Goal: Information Seeking & Learning: Understand process/instructions

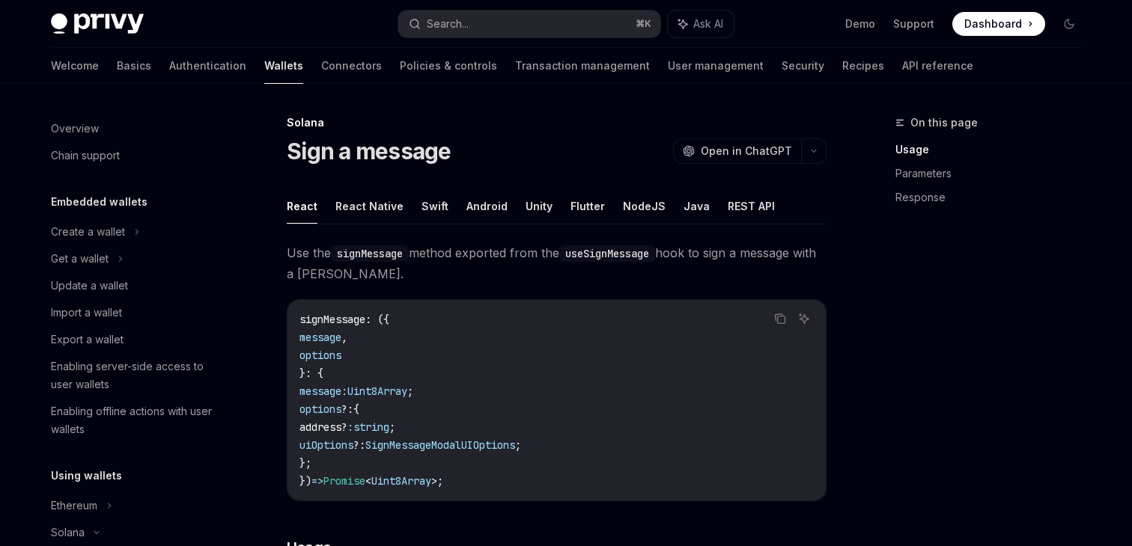
scroll to position [245, 0]
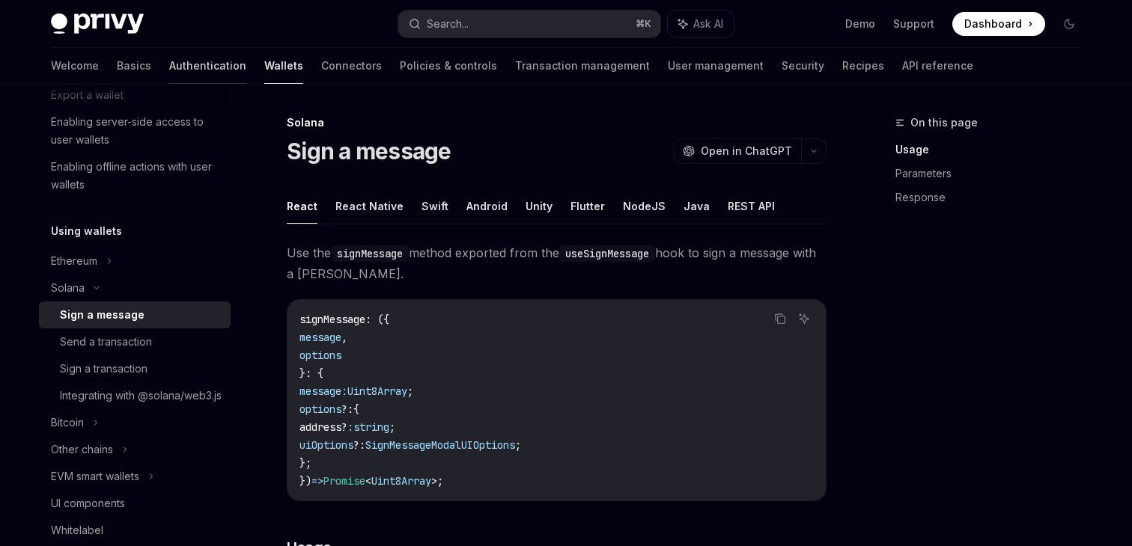
click at [169, 67] on link "Authentication" at bounding box center [207, 66] width 77 height 36
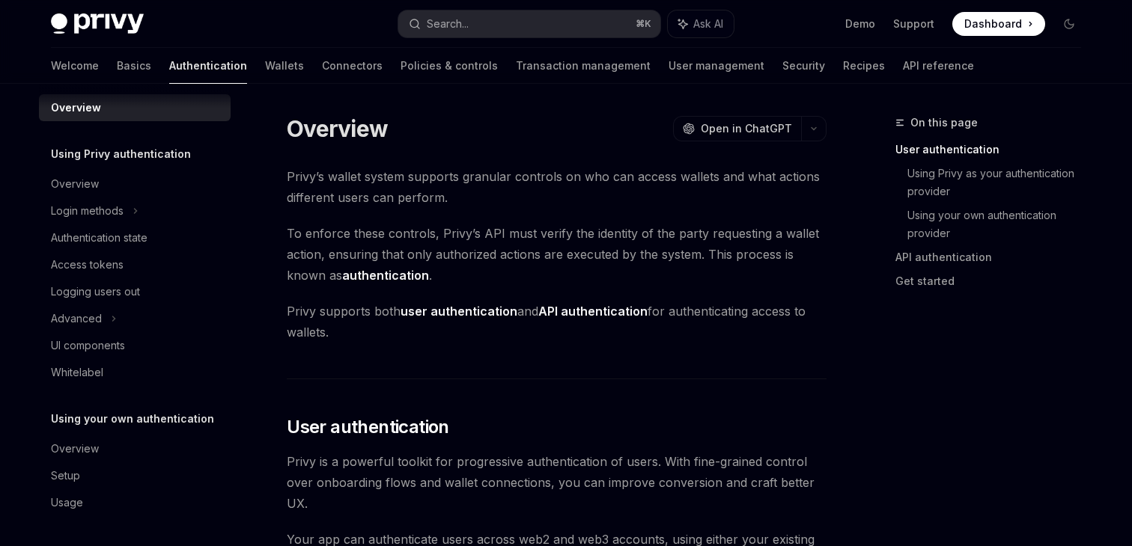
scroll to position [13, 0]
click at [265, 65] on link "Wallets" at bounding box center [284, 66] width 39 height 36
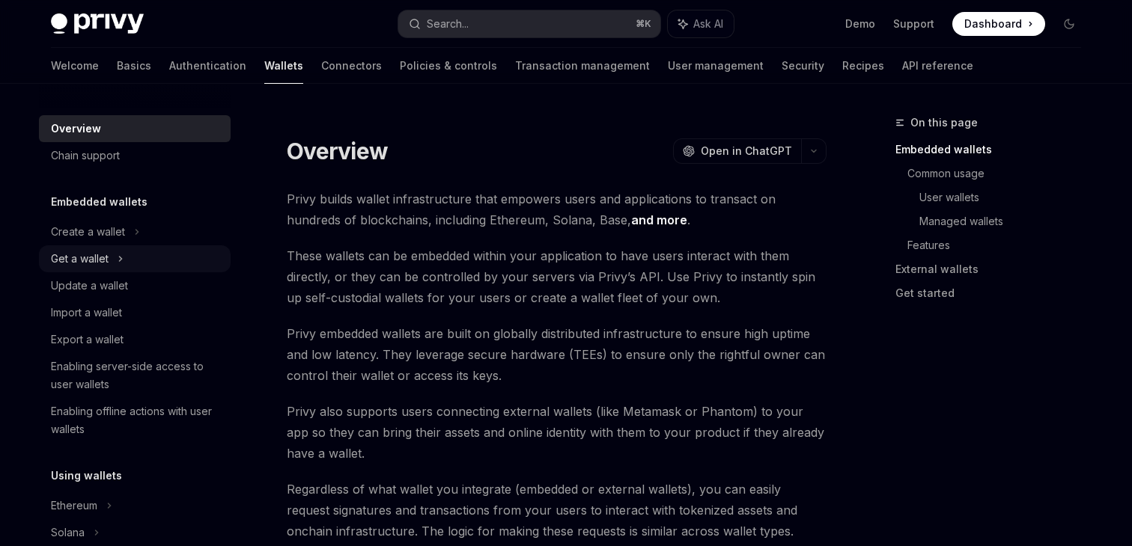
click at [94, 256] on div "Get a wallet" at bounding box center [80, 259] width 58 height 18
type textarea "*"
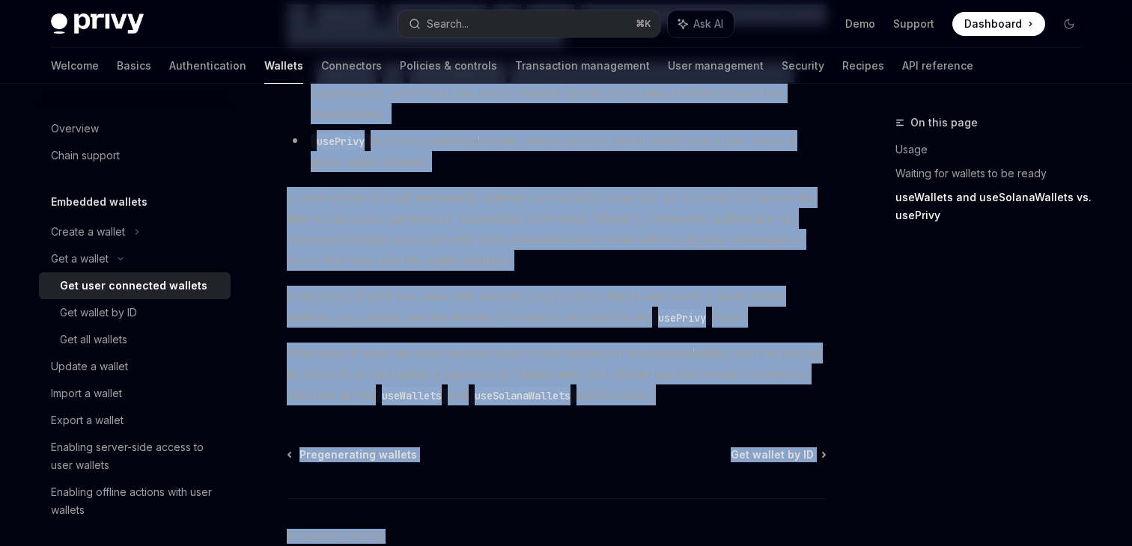
scroll to position [1476, 0]
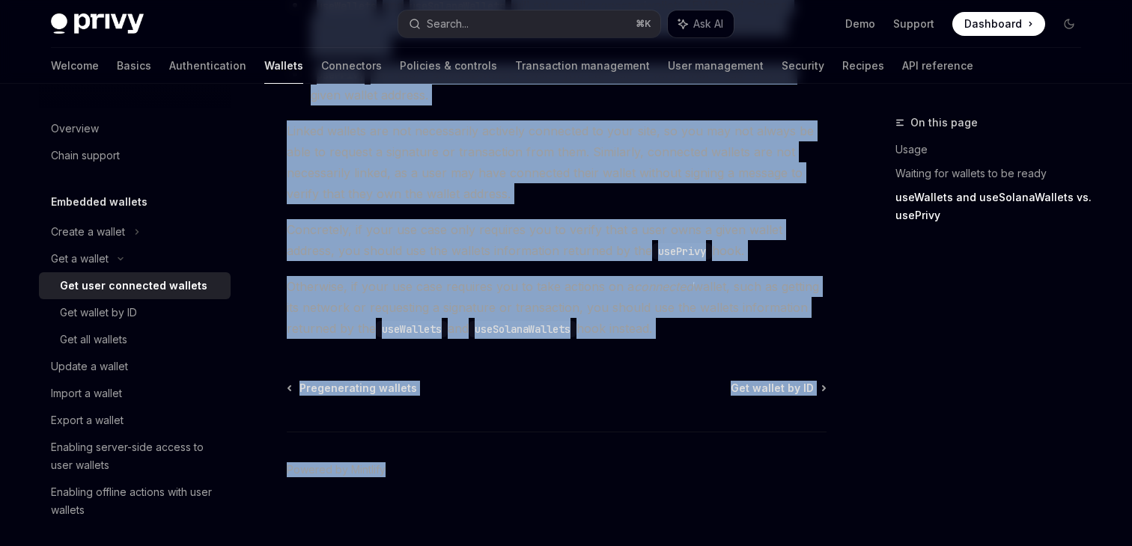
drag, startPoint x: 274, startPoint y: 135, endPoint x: 525, endPoint y: 605, distance: 532.1
copy div "Lor ipsu dolorsita consect AdipIS Elit se DoeiUSM TempOR Inci ut LaboREE D magn…"
